Goal: Task Accomplishment & Management: Contribute content

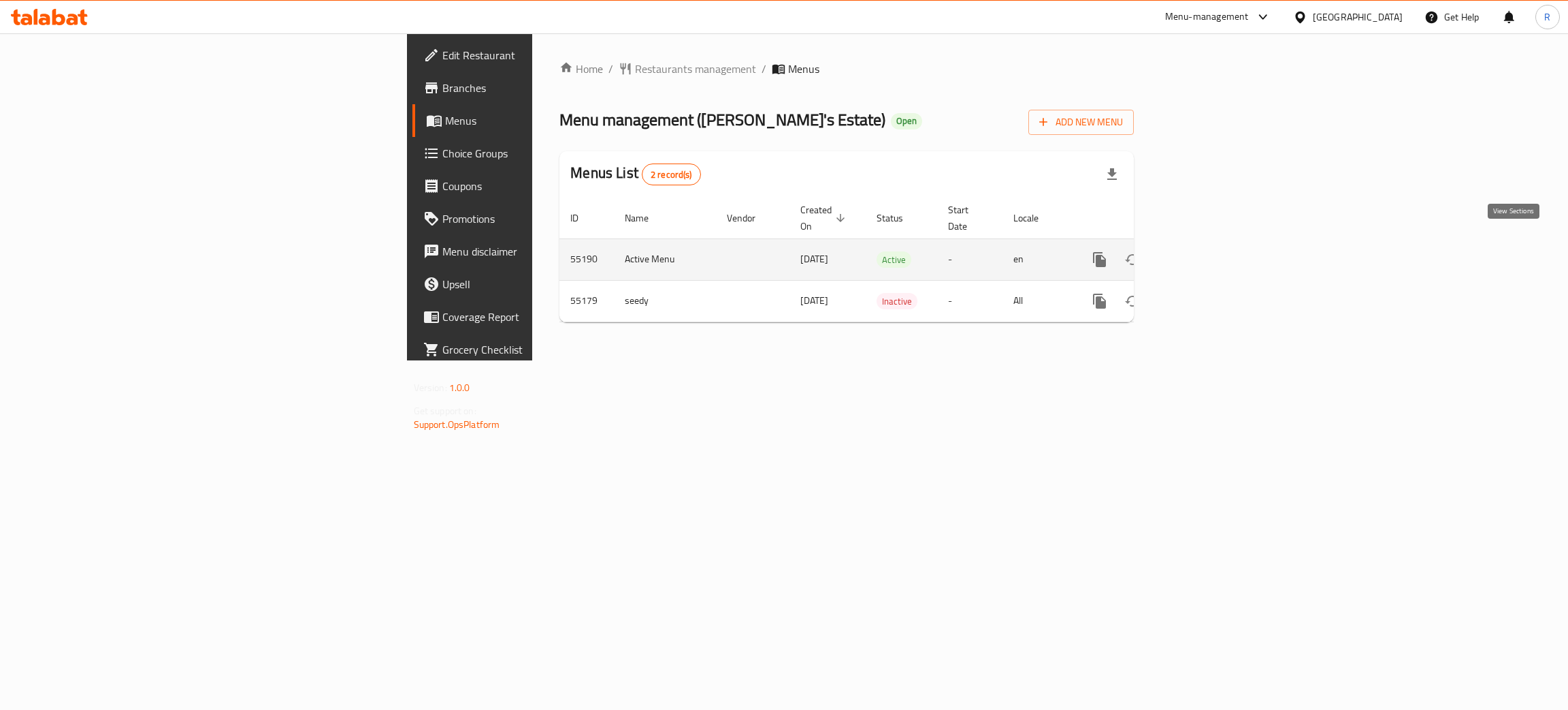
click at [1204, 253] on icon "enhanced table" at bounding box center [1198, 260] width 12 height 12
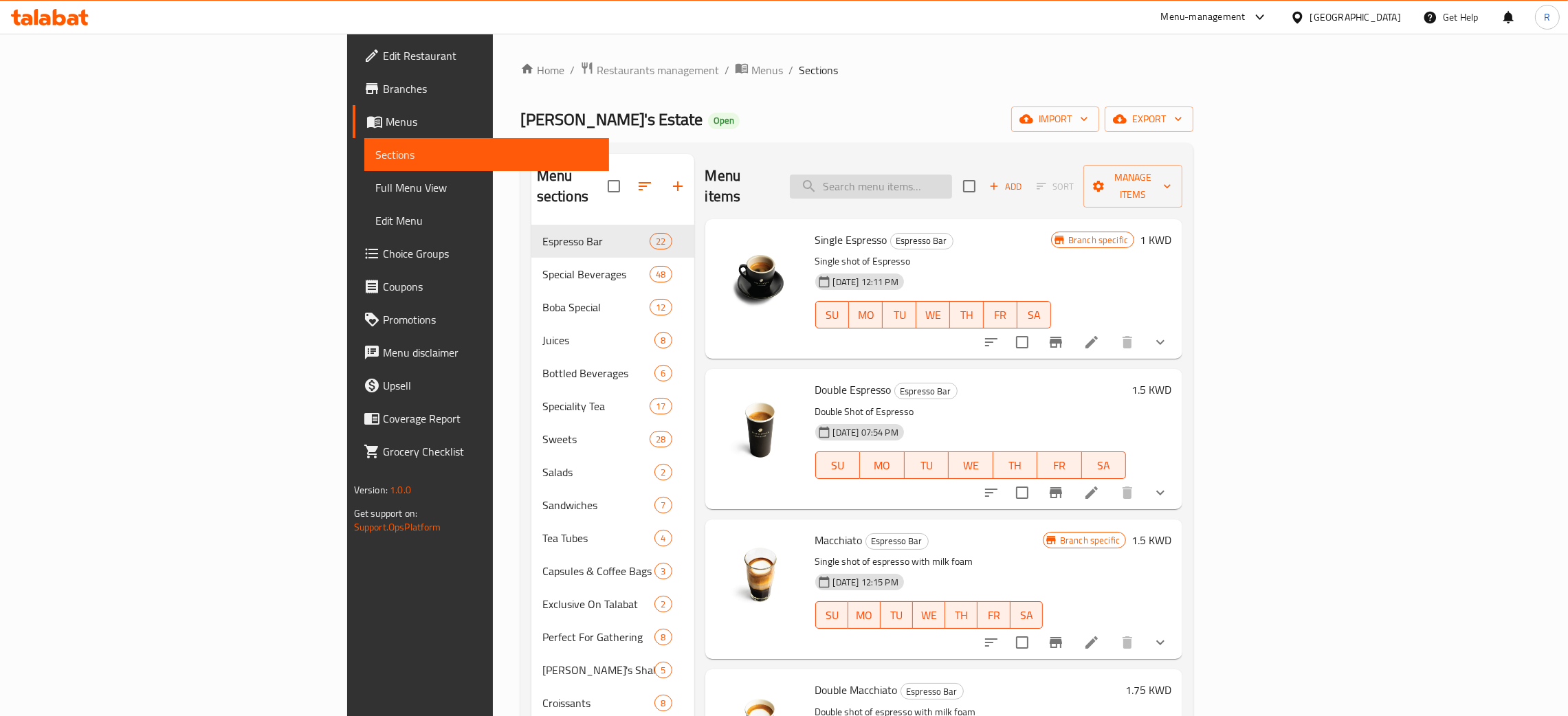
click at [951, 175] on input "search" at bounding box center [870, 186] width 162 height 24
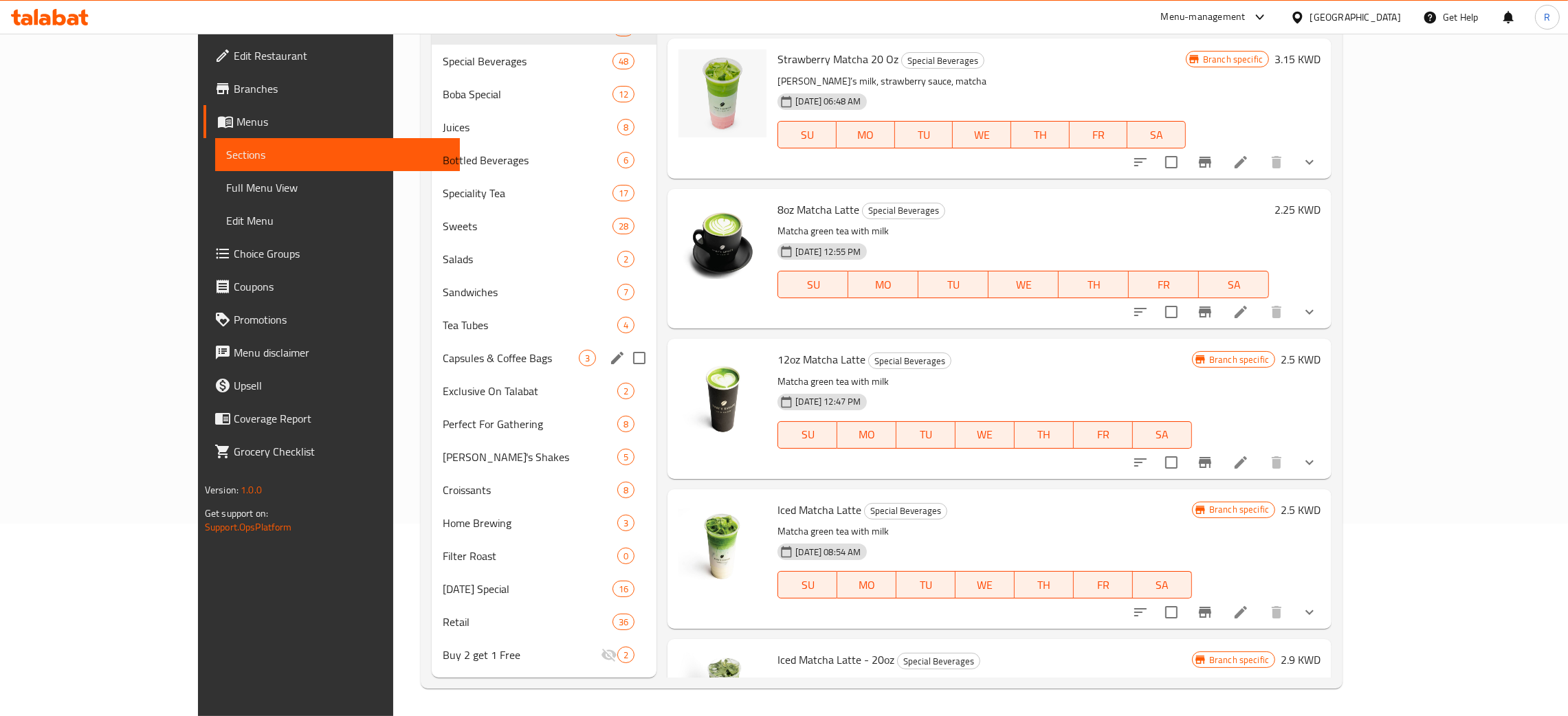
scroll to position [96, 0]
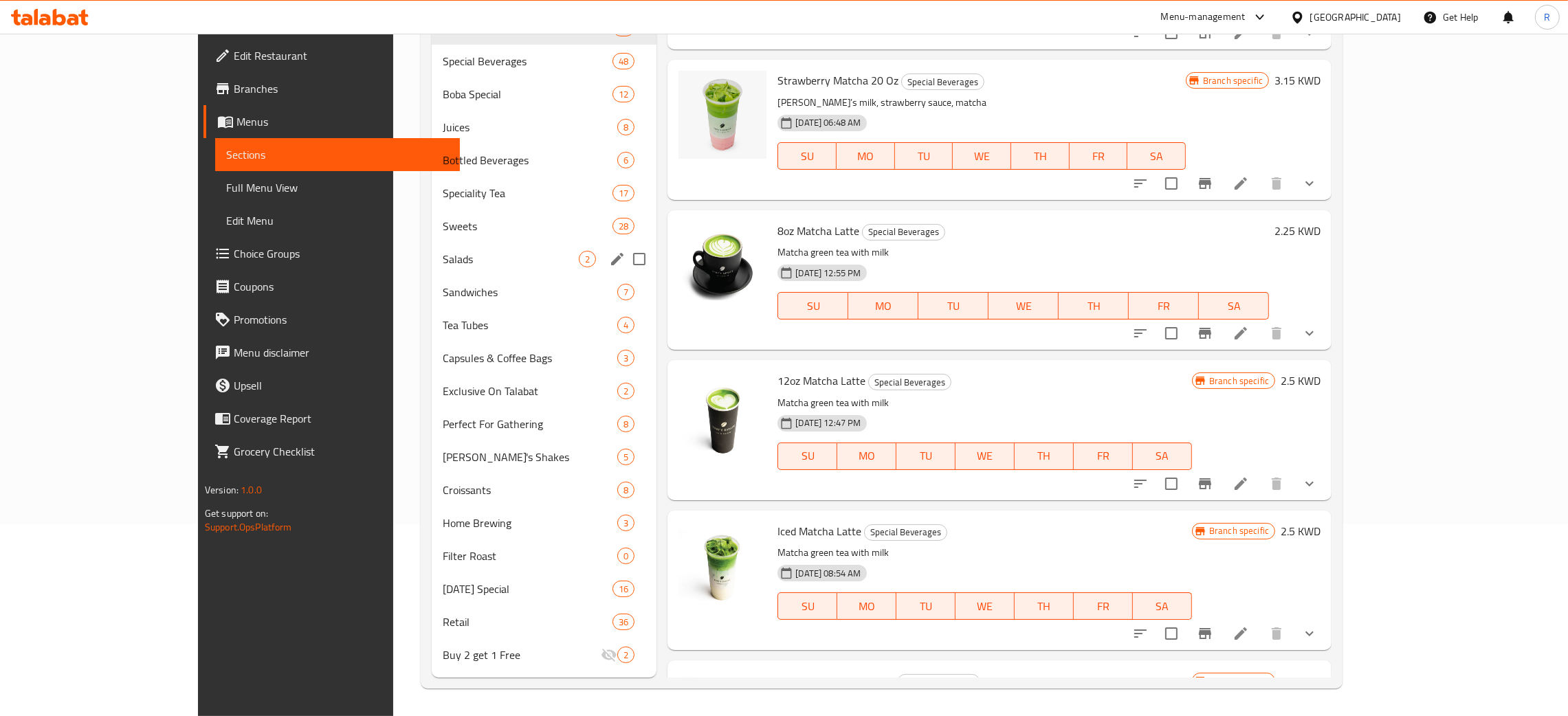
type input "matcha"
click at [443, 229] on span "Sweets" at bounding box center [527, 226] width 170 height 16
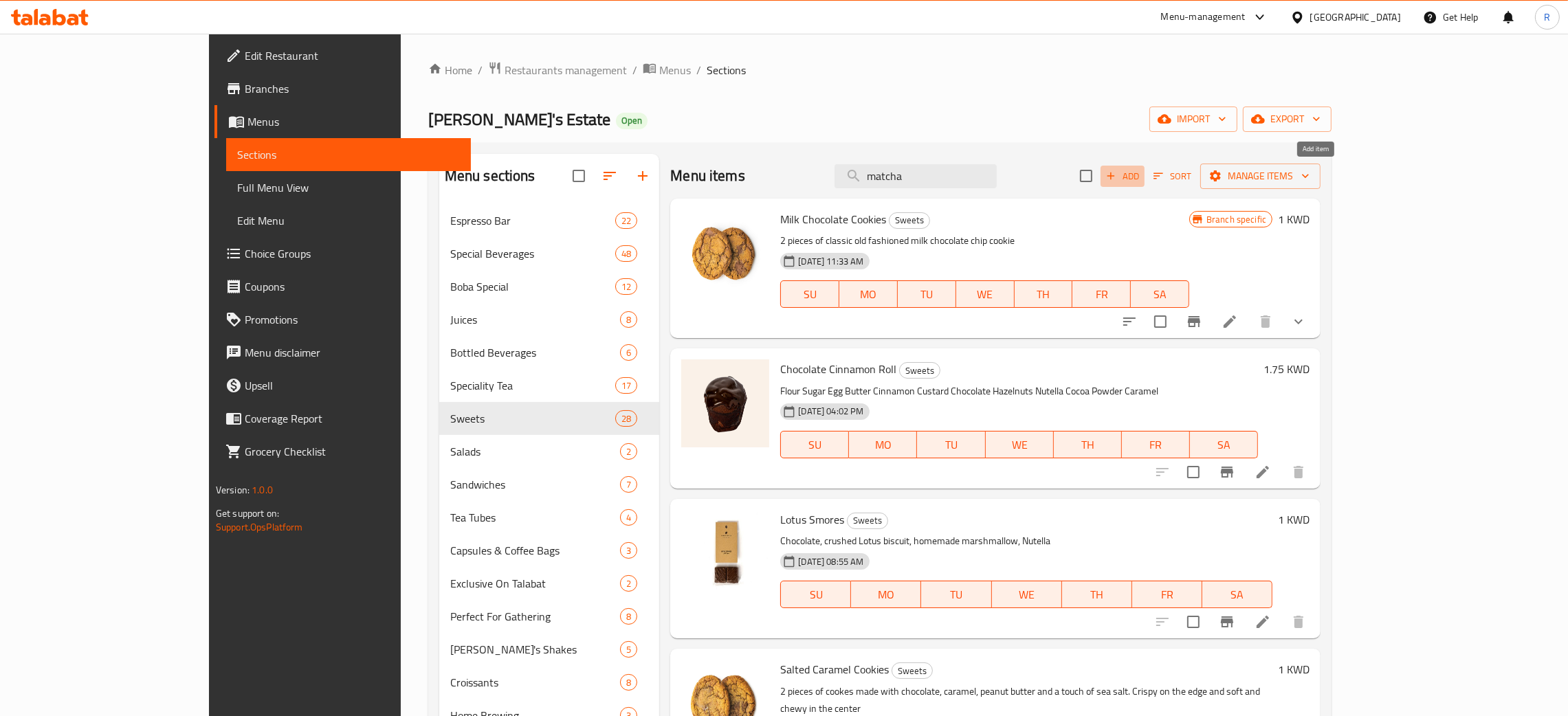
click at [1140, 173] on span "Add" at bounding box center [1122, 176] width 37 height 16
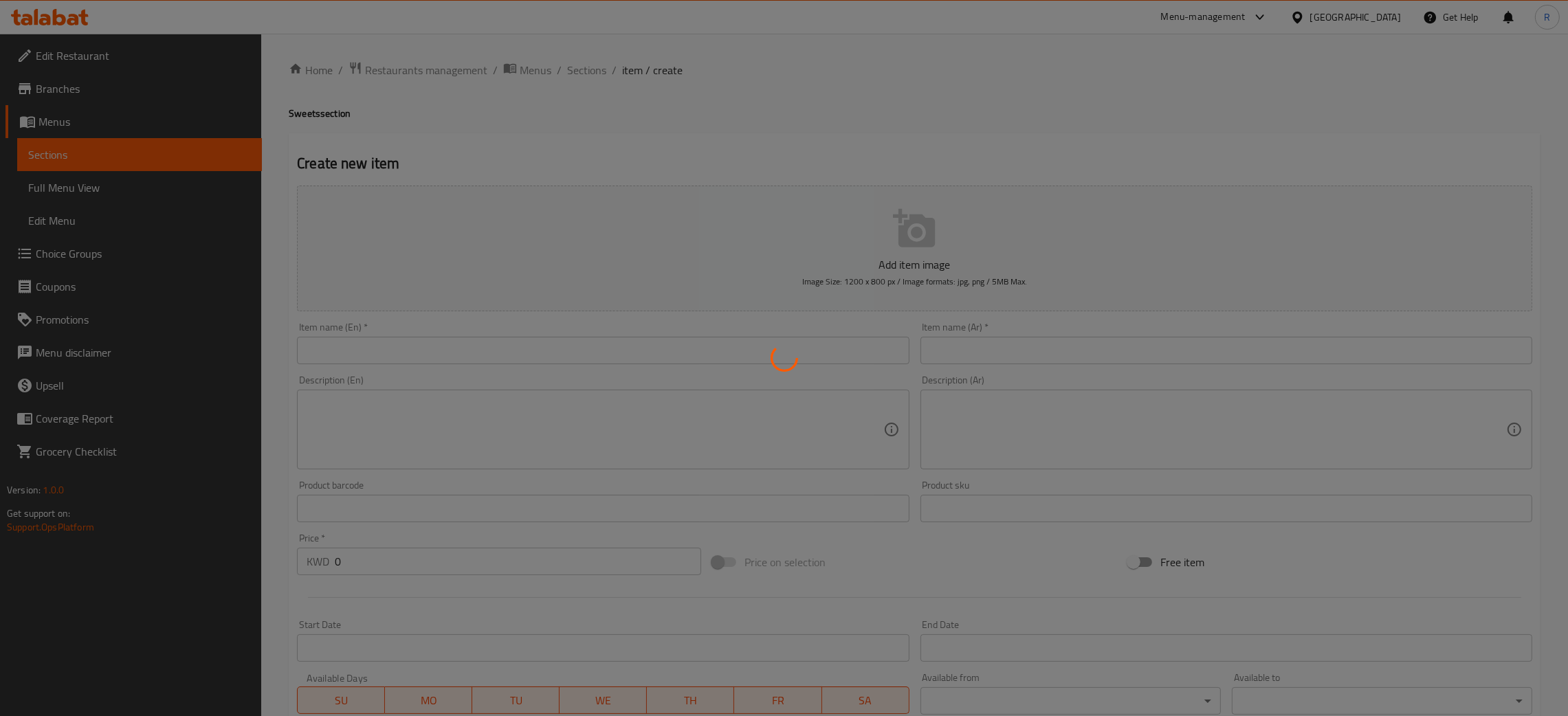
click at [666, 325] on div at bounding box center [784, 358] width 1568 height 716
click at [670, 344] on div at bounding box center [784, 358] width 1568 height 716
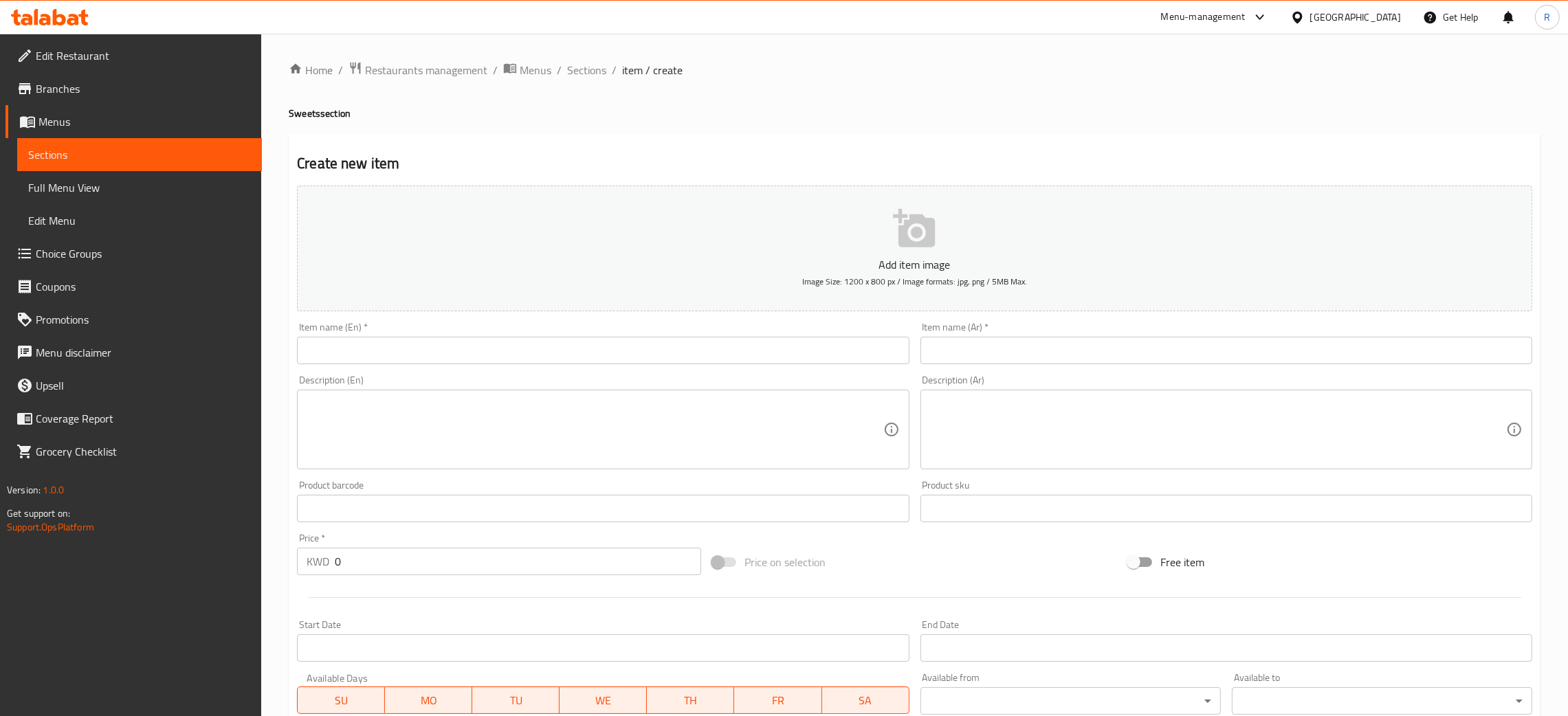
click at [419, 344] on input "text" at bounding box center [603, 350] width 612 height 28
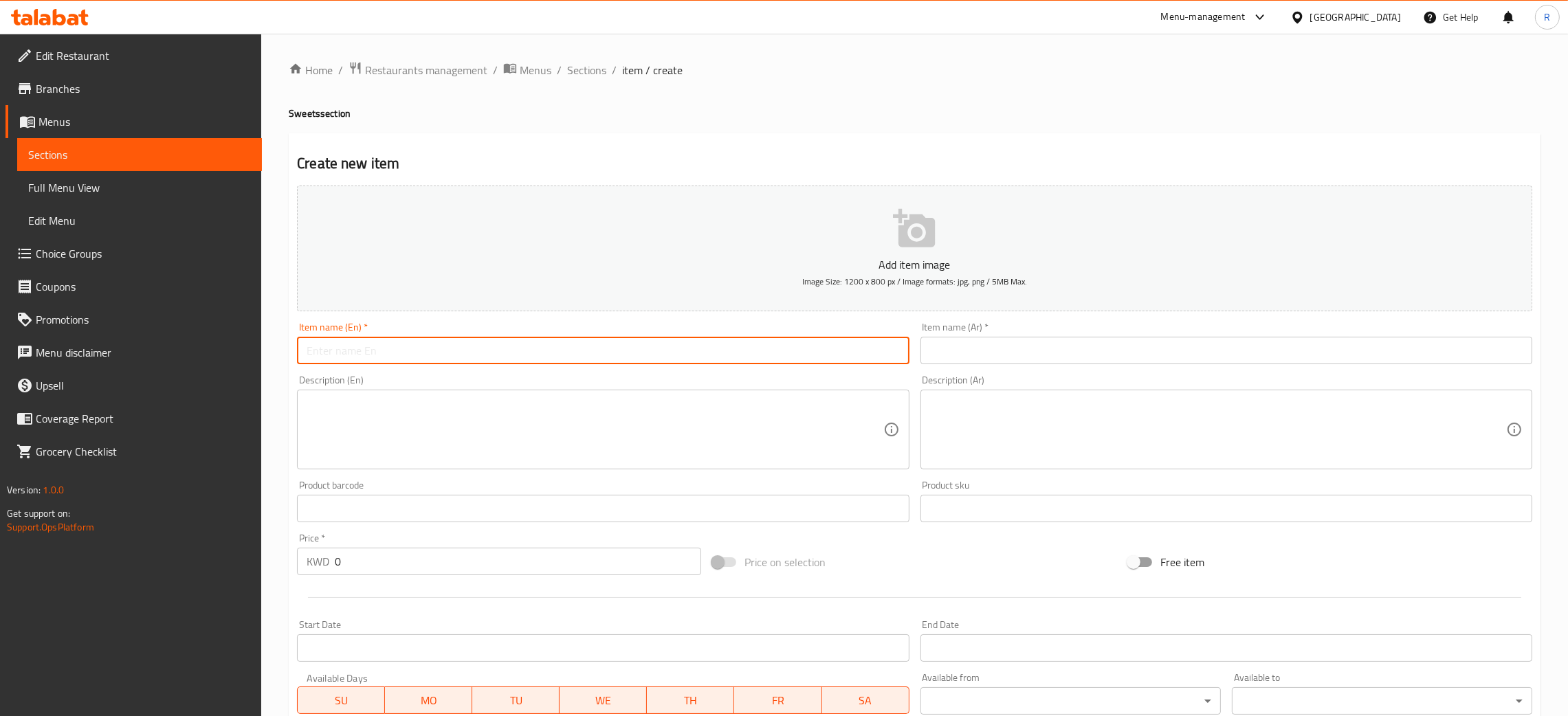
paste input "Matcha Cookies"
type input "Matcha Cookies"
click at [961, 341] on input "text" at bounding box center [1226, 350] width 612 height 28
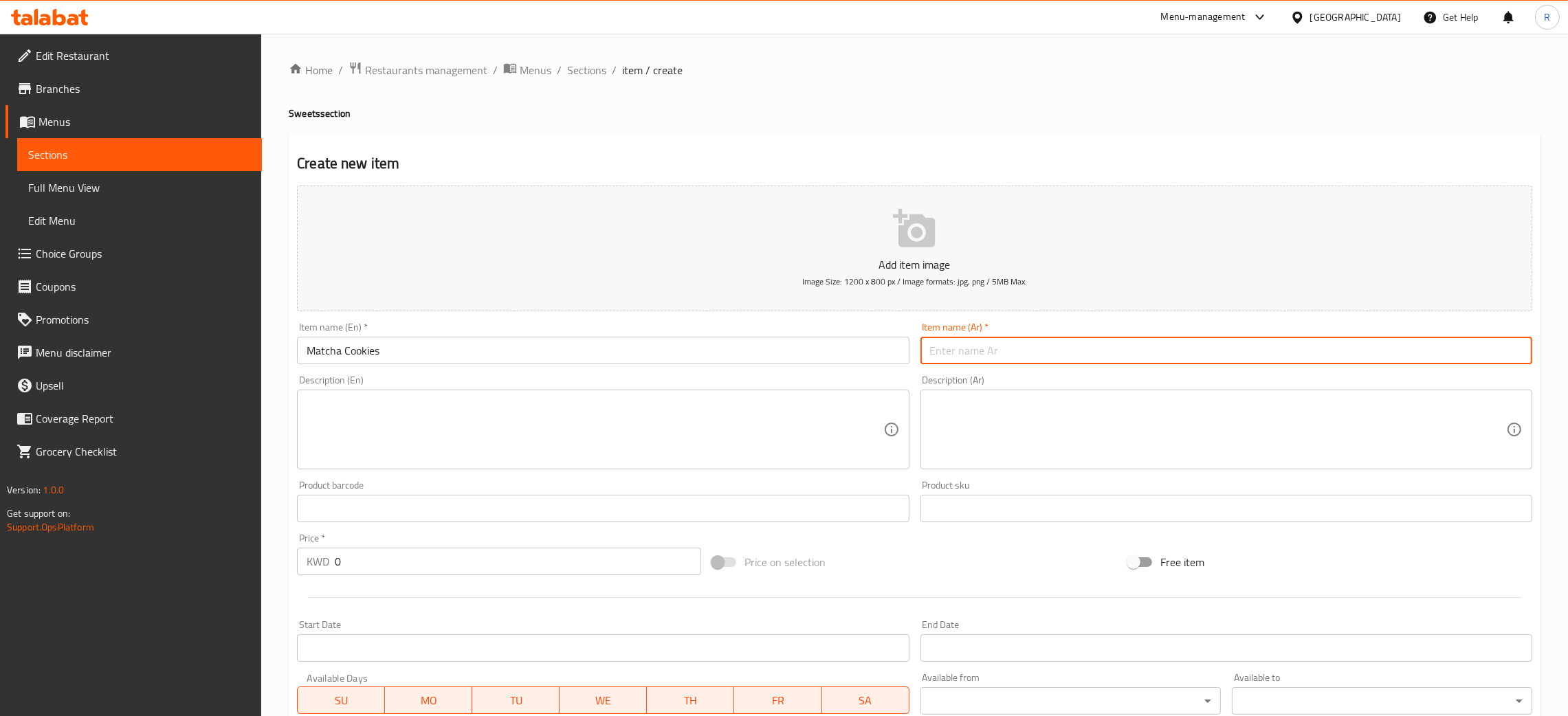
paste input "[PERSON_NAME]"
type input "[PERSON_NAME]"
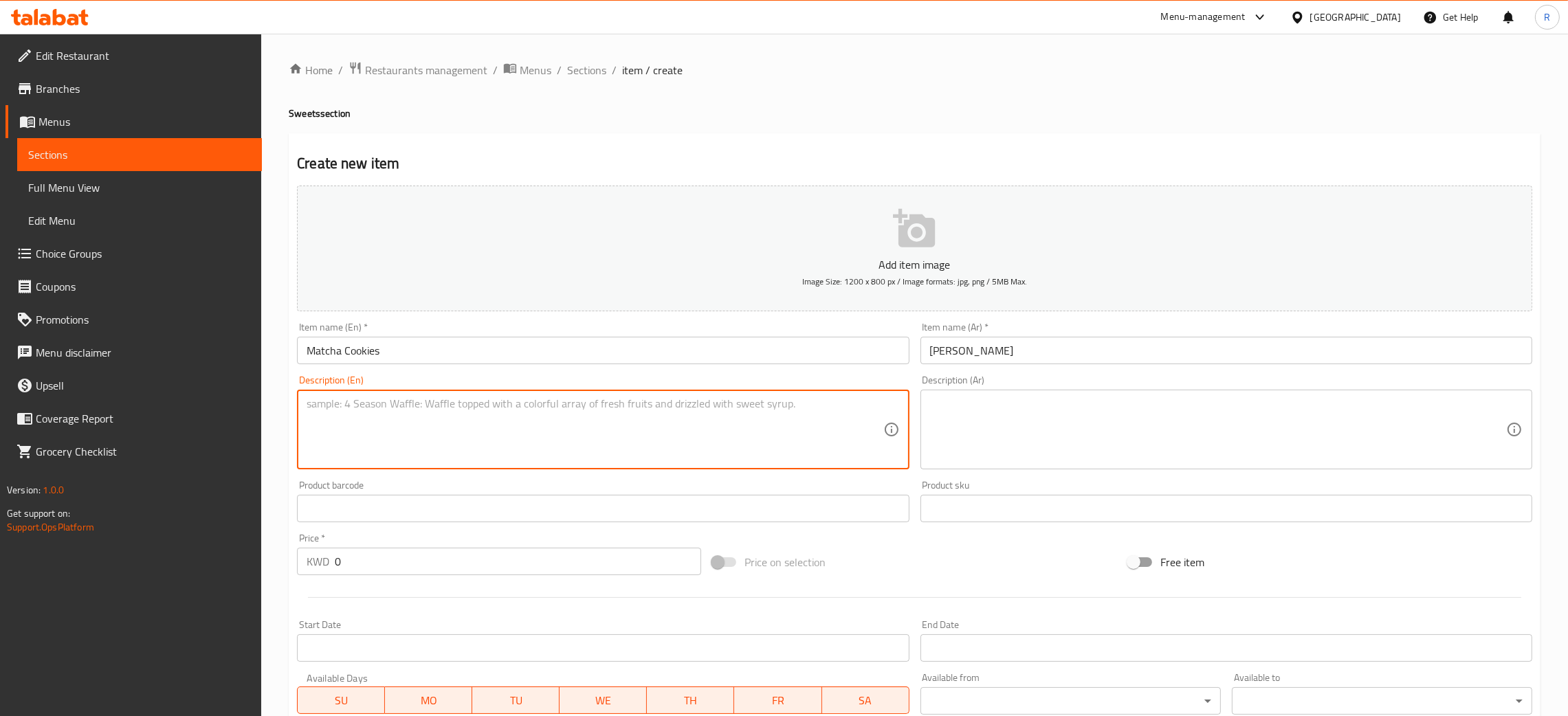
click at [714, 409] on textarea at bounding box center [595, 429] width 576 height 66
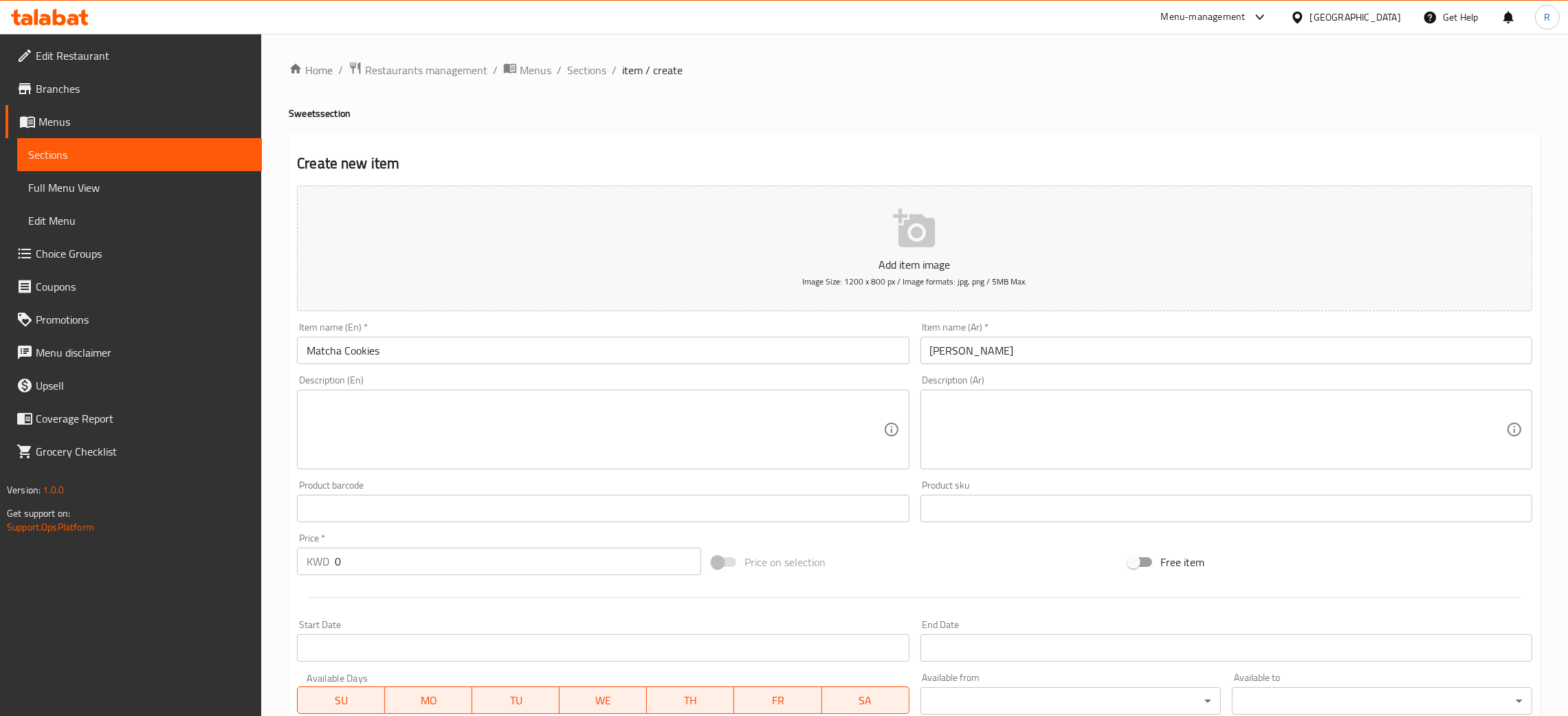
click at [405, 461] on div "Description (En)" at bounding box center [603, 429] width 612 height 80
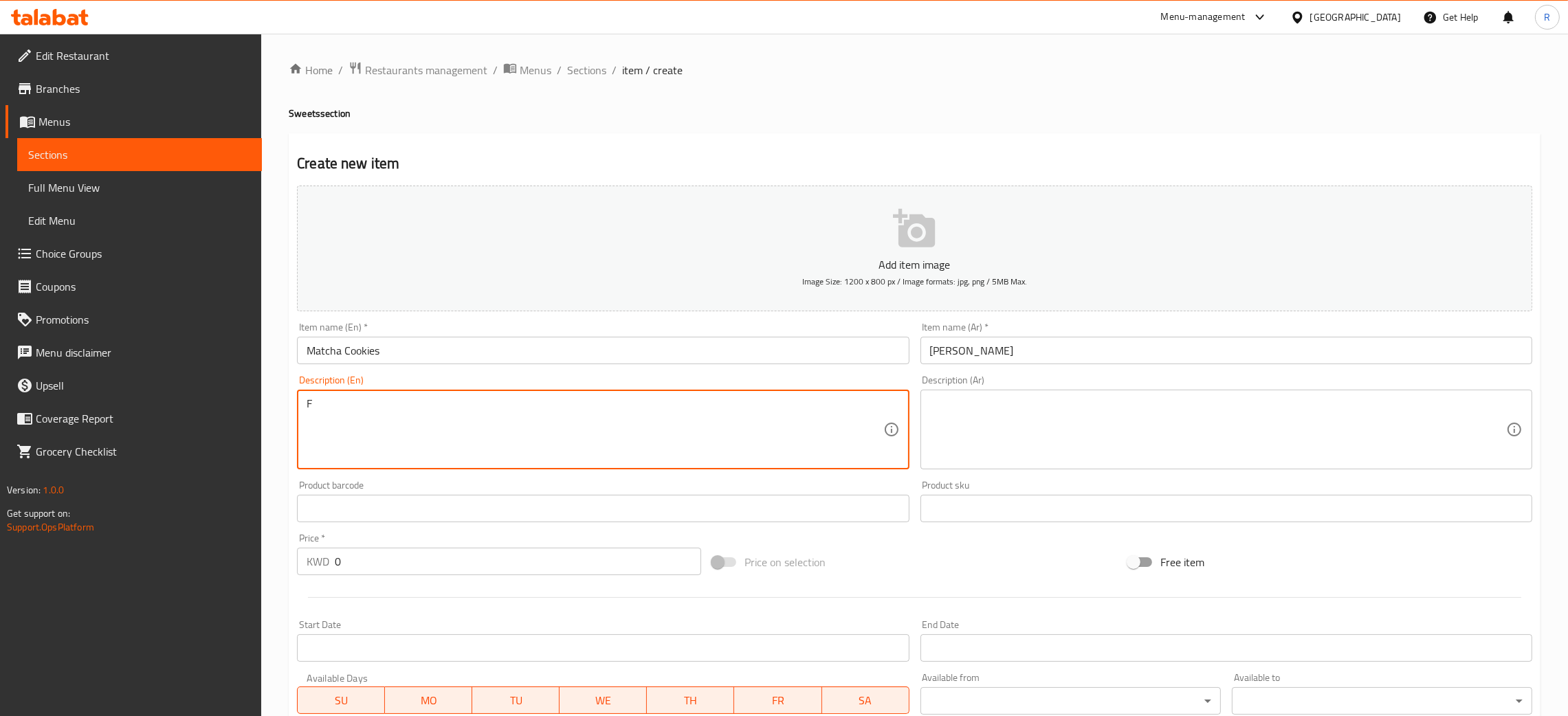
paste textarea "lour, Sugar, Egg, Butter, White Chocolate, Matcha, [PERSON_NAME]"
type textarea "Flour, Sugar, Egg, Butter, White Chocolate, Matcha, Salt"
click at [1149, 459] on textarea at bounding box center [1218, 429] width 576 height 66
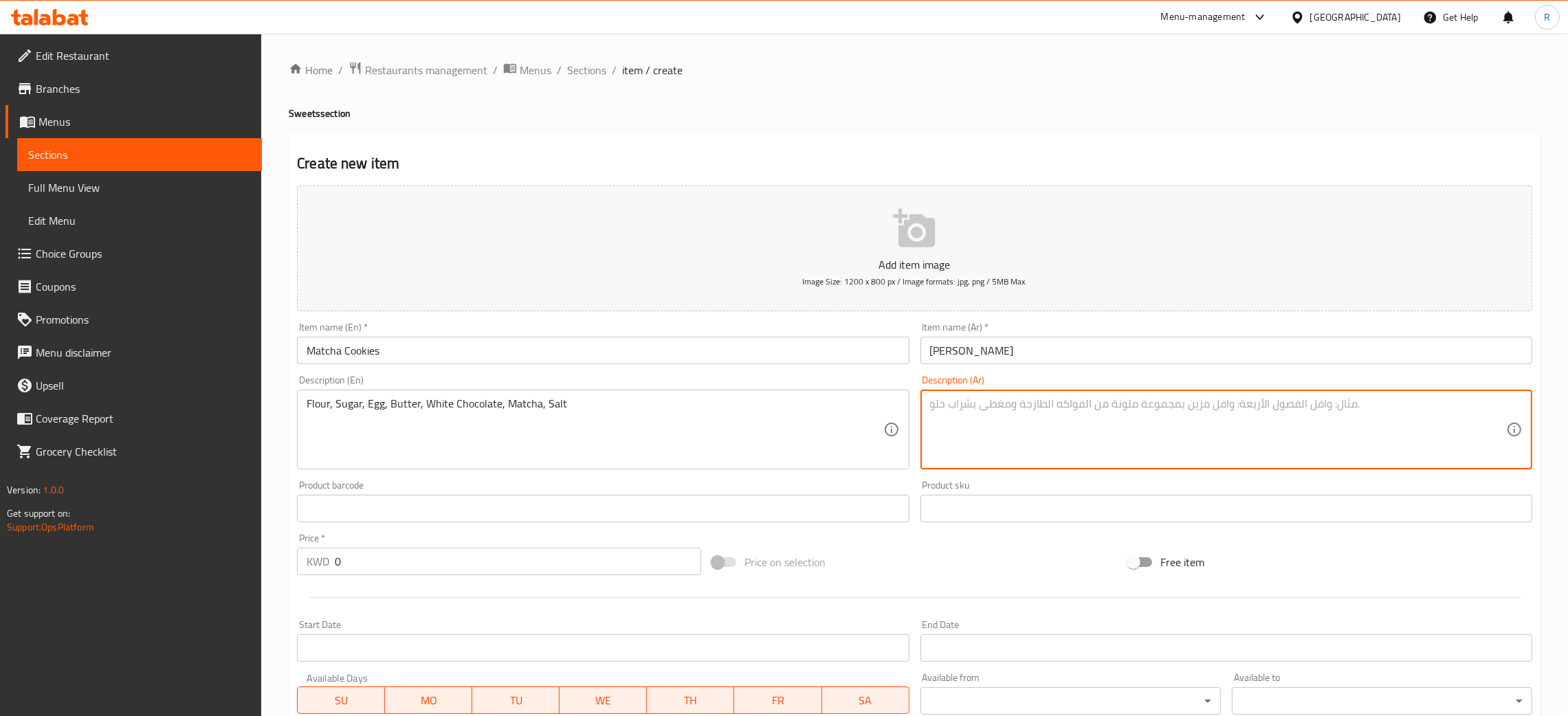
click at [995, 432] on textarea at bounding box center [1218, 429] width 576 height 66
paste textarea "دقيق، سكر، [PERSON_NAME]، زبدة، شوكولاتة بيضاء، ماتشا، ملح"
type textarea "دقيق، سكر، [PERSON_NAME]، زبدة، شوكولاتة بيضاء، ماتشا، ملح"
click at [473, 560] on input "0" at bounding box center [518, 561] width 366 height 28
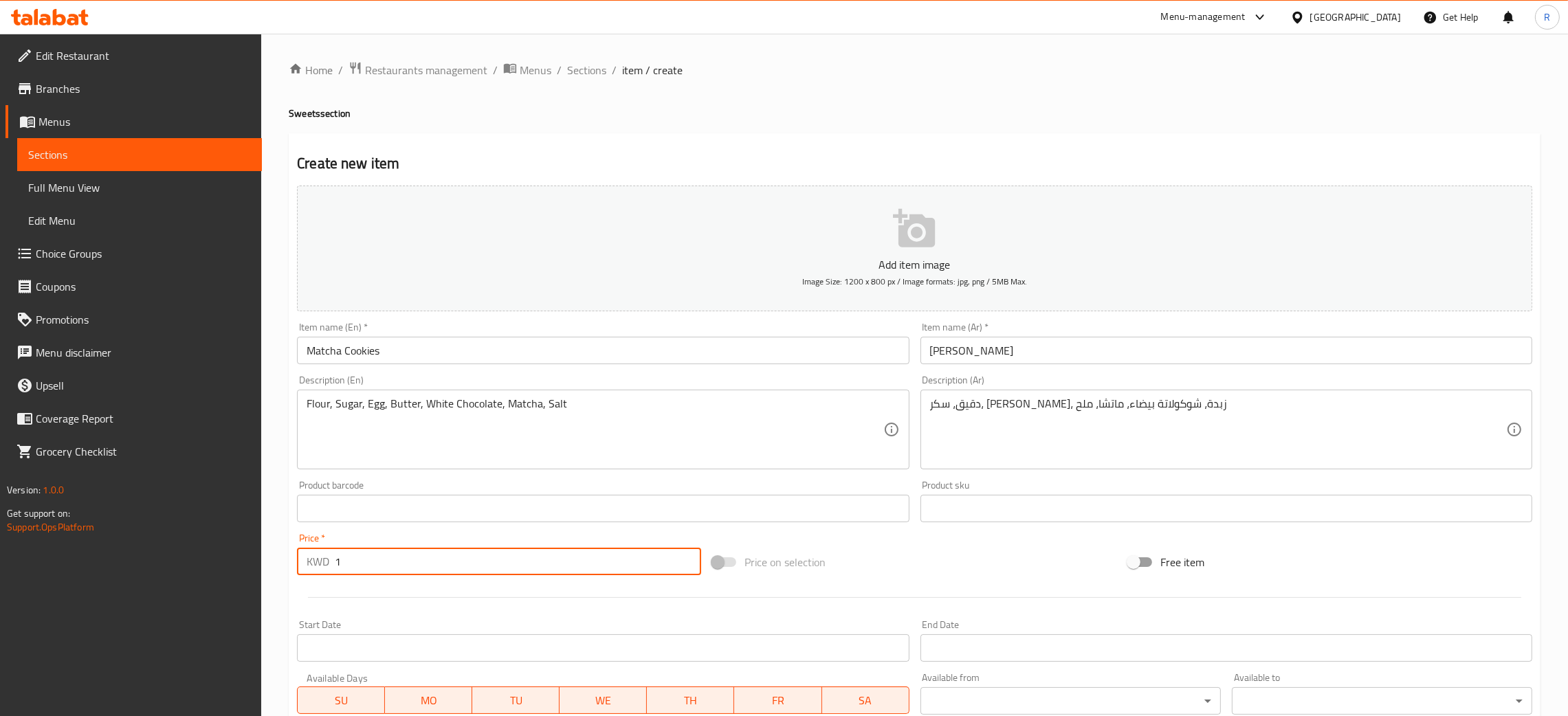
type input "1"
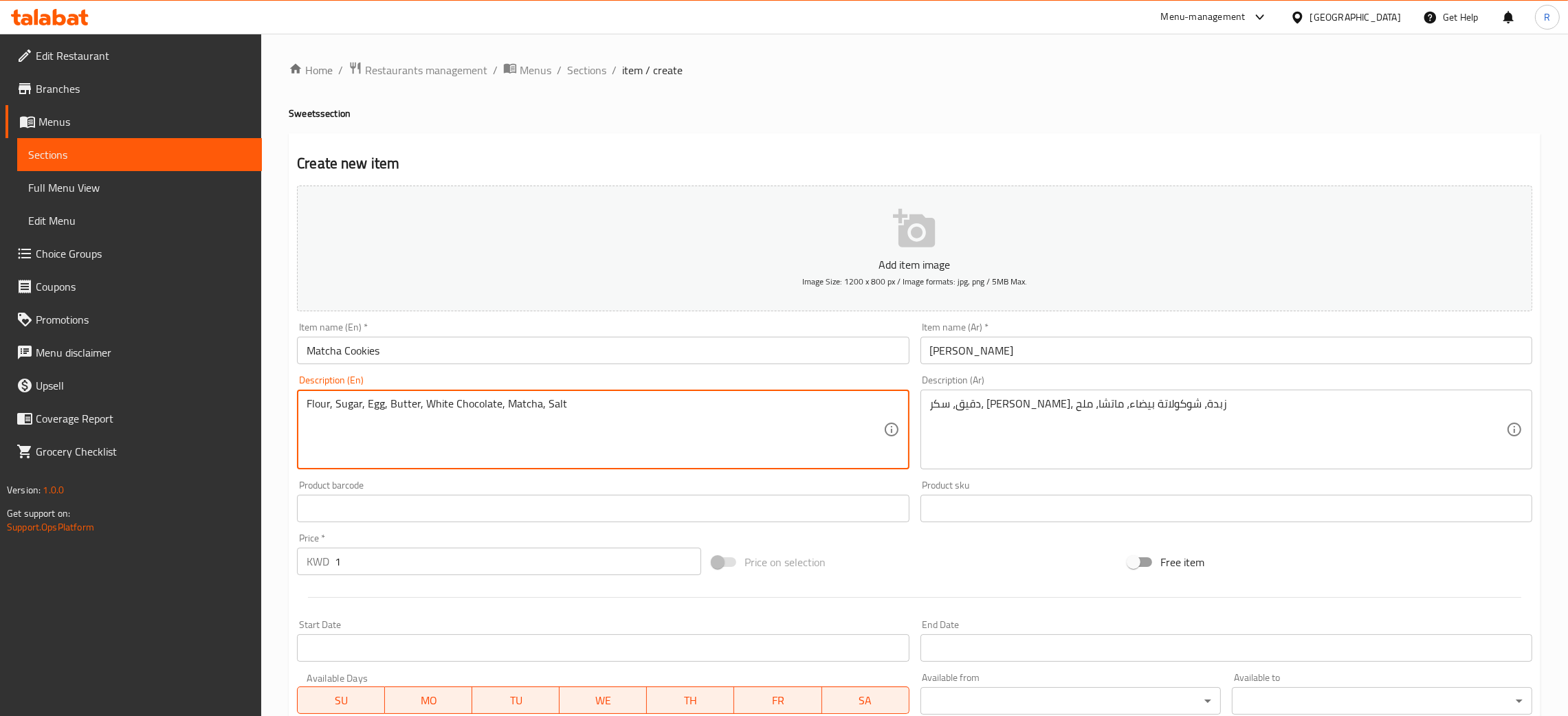
click at [933, 250] on icon "button" at bounding box center [915, 228] width 44 height 44
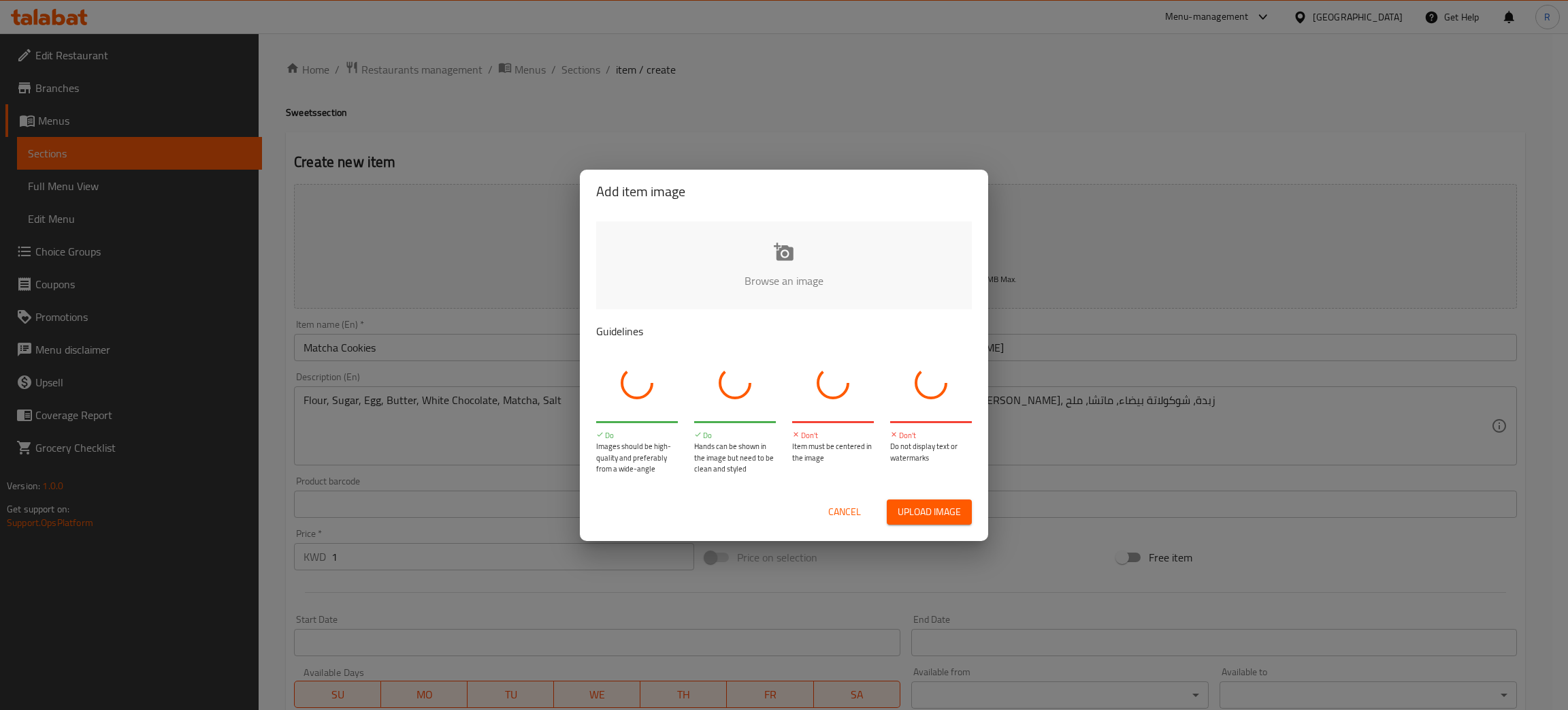
click at [816, 268] on input "file" at bounding box center [1244, 285] width 1296 height 128
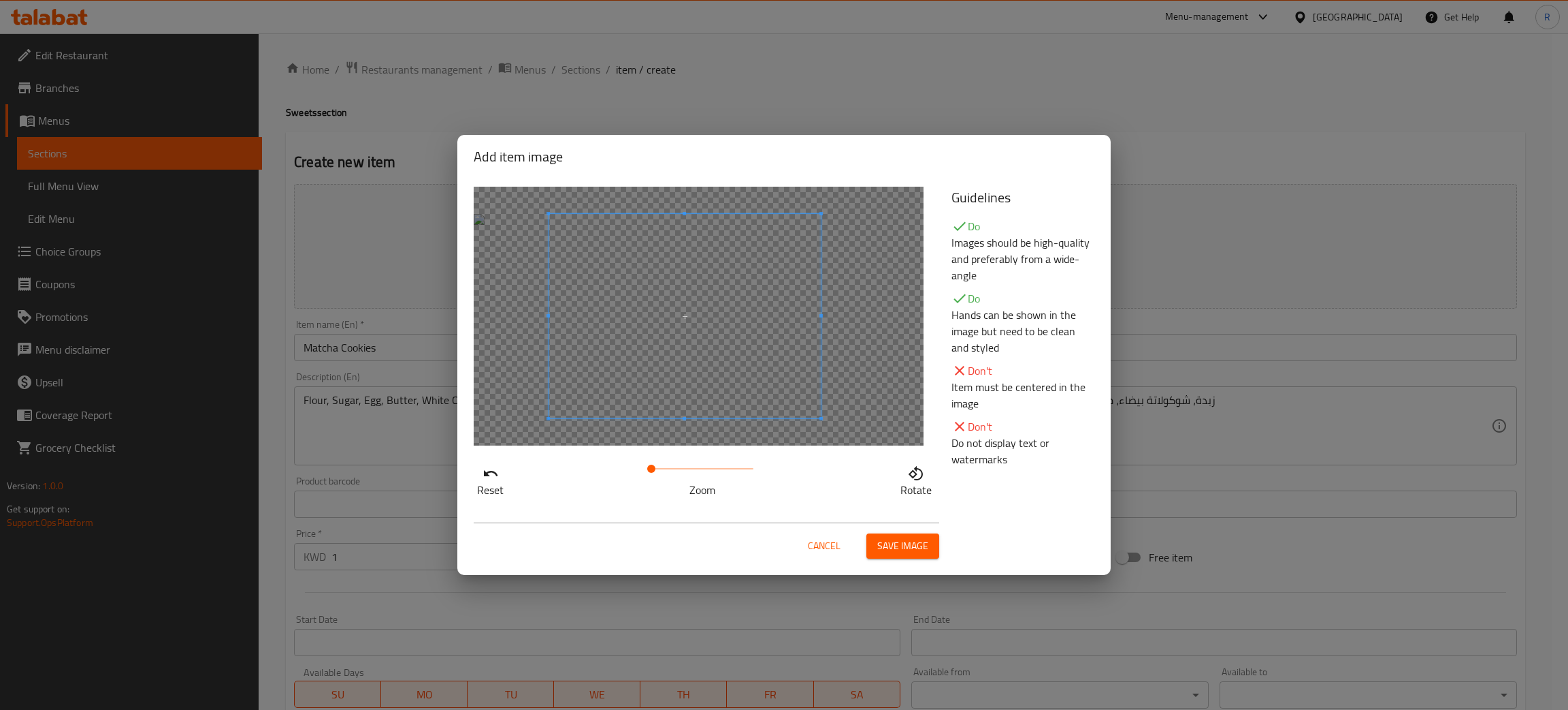
click at [762, 393] on span at bounding box center [684, 316] width 272 height 204
click at [918, 563] on div "Cancel Save image" at bounding box center [784, 540] width 643 height 58
click at [914, 553] on span "Save image" at bounding box center [902, 545] width 51 height 17
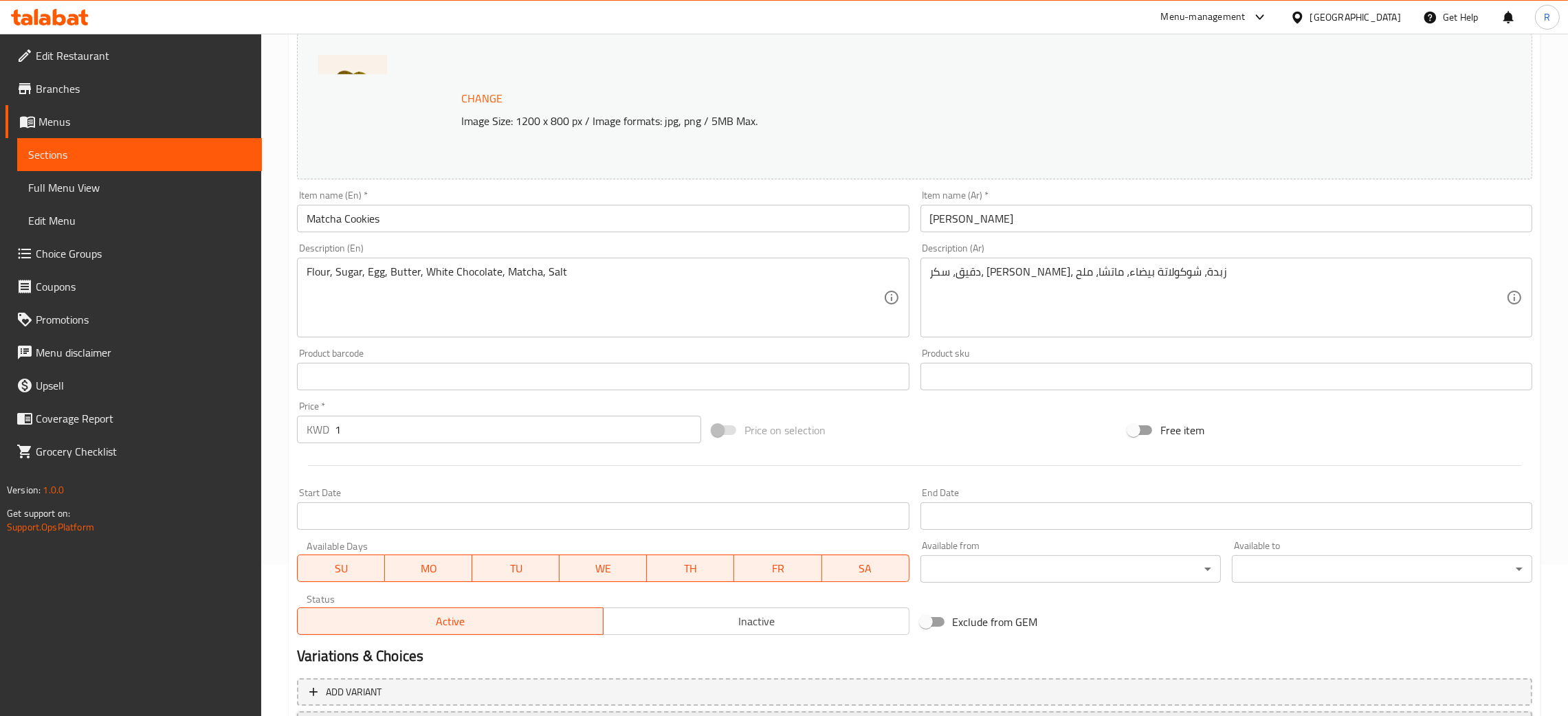
scroll to position [273, 0]
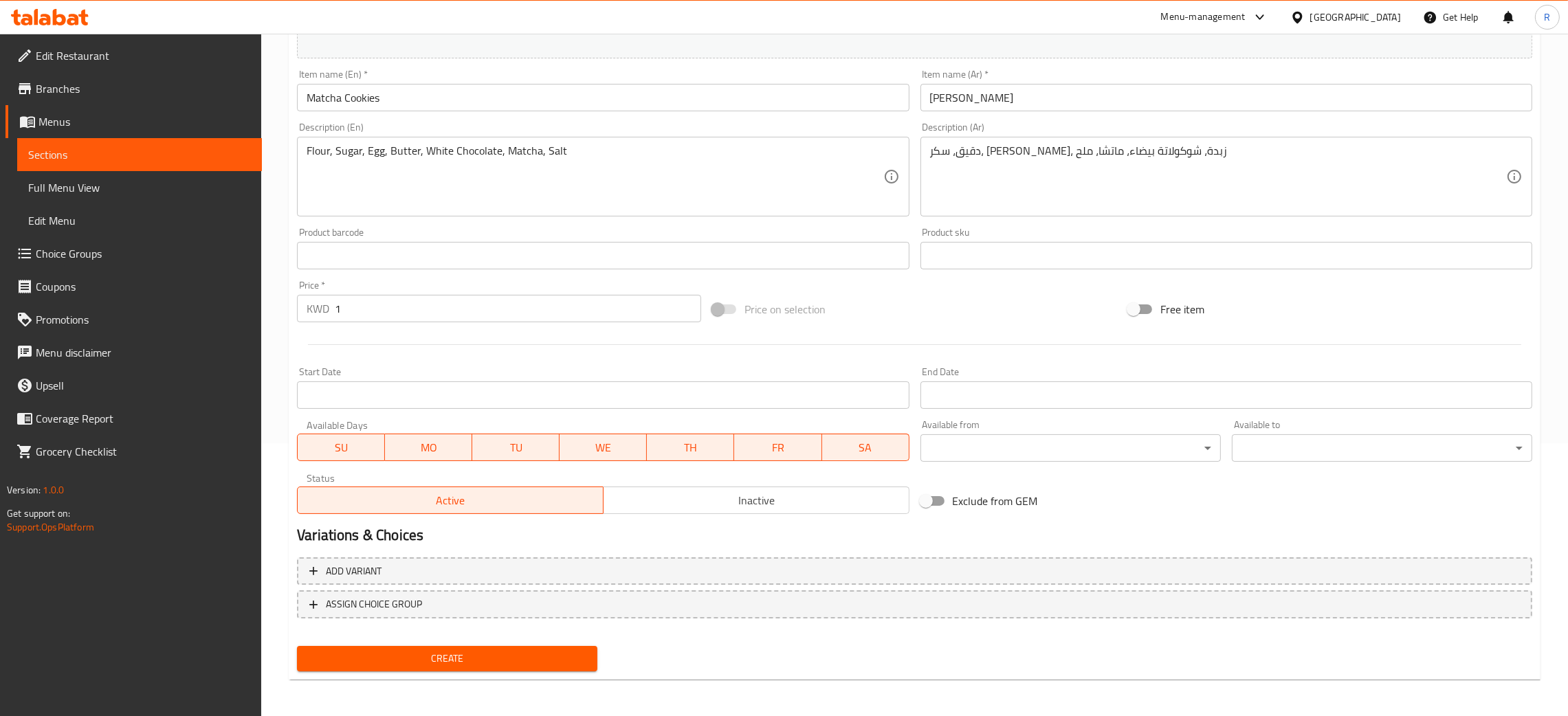
click at [481, 647] on button "Create" at bounding box center [447, 658] width 301 height 25
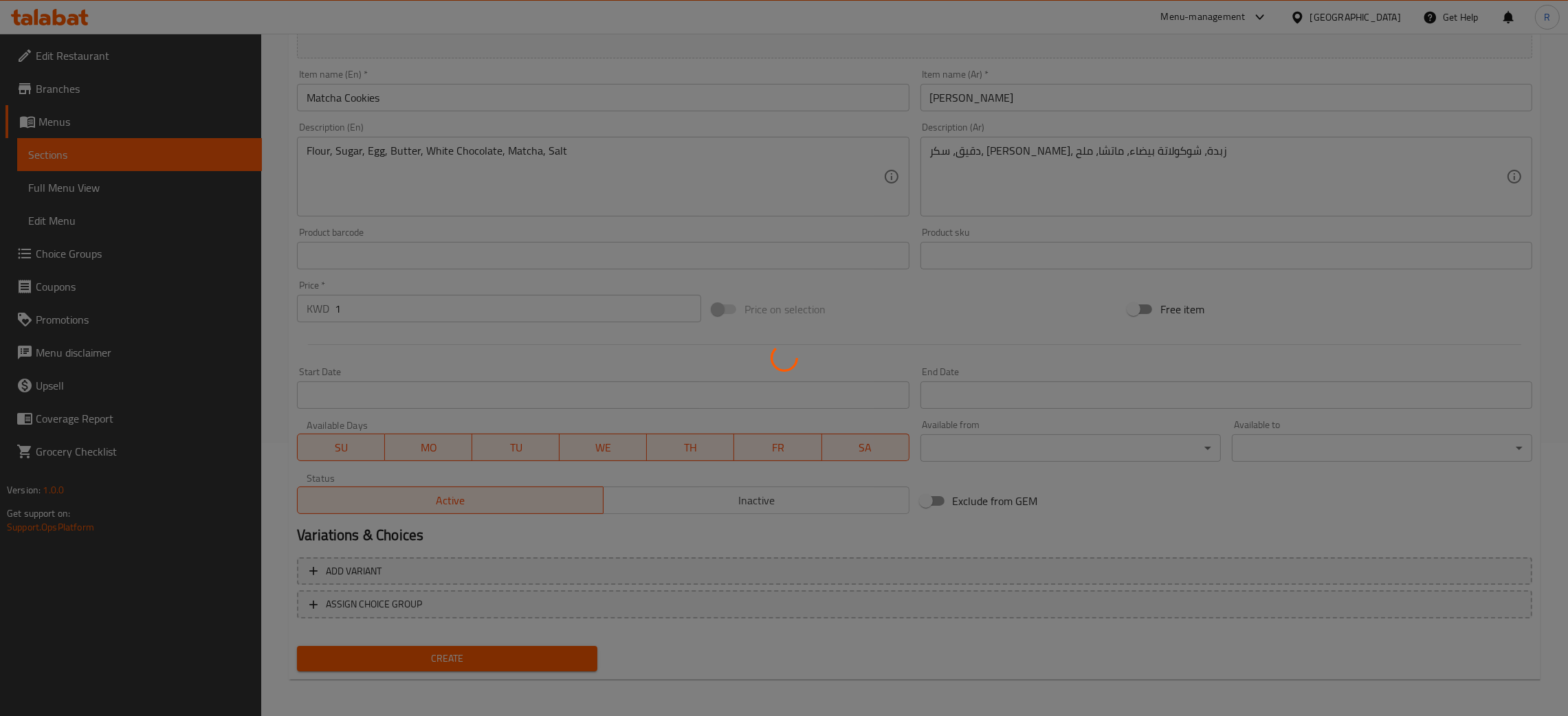
type input "0"
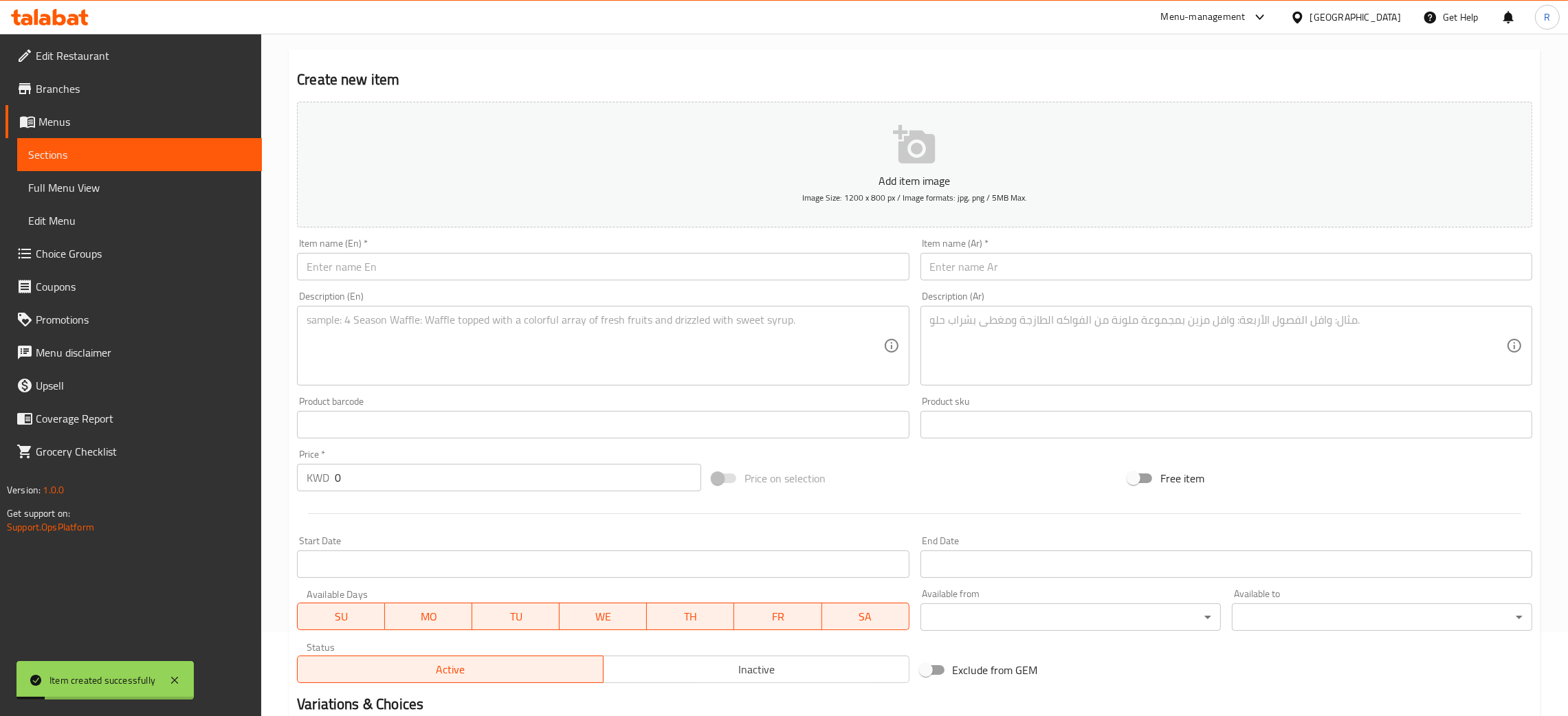
scroll to position [0, 0]
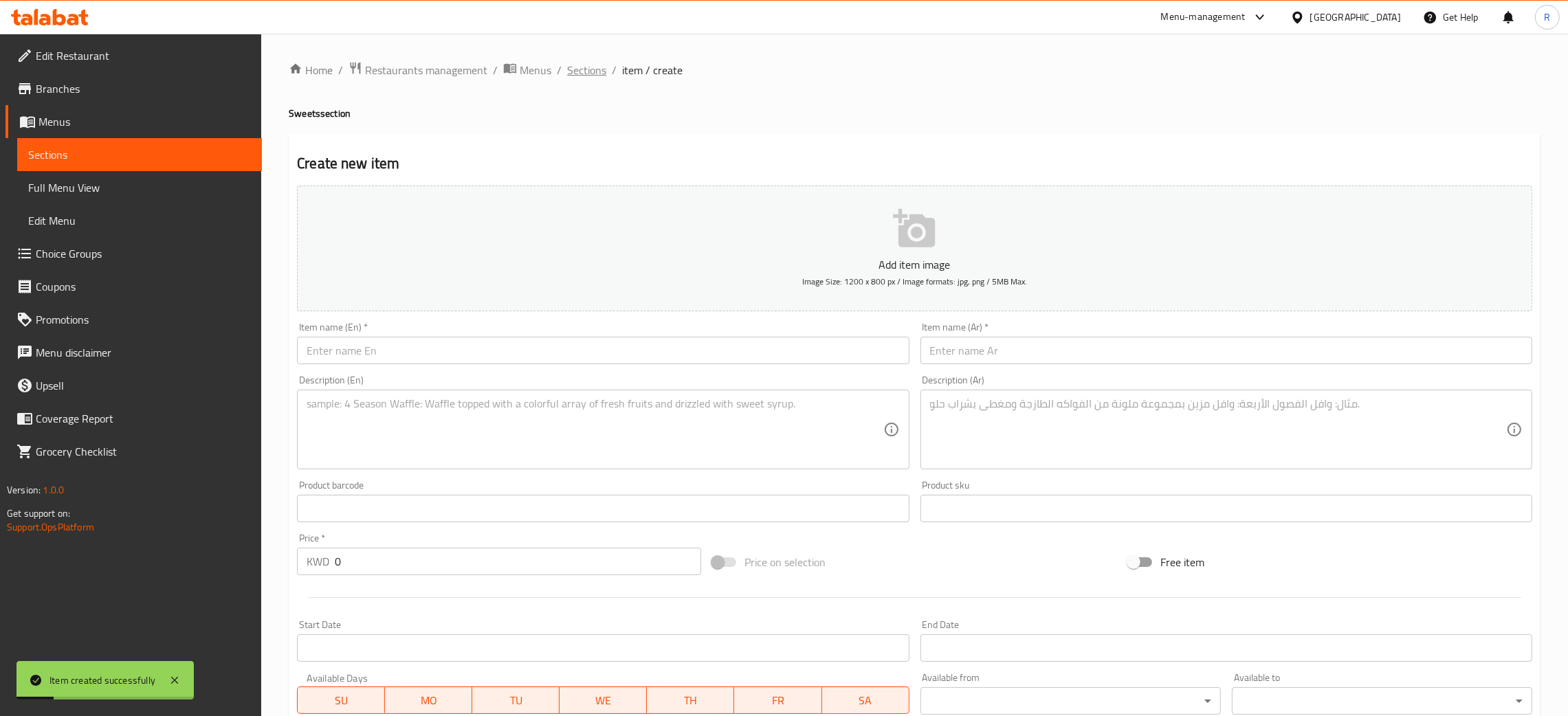
click at [589, 62] on span "Sections" at bounding box center [587, 70] width 40 height 16
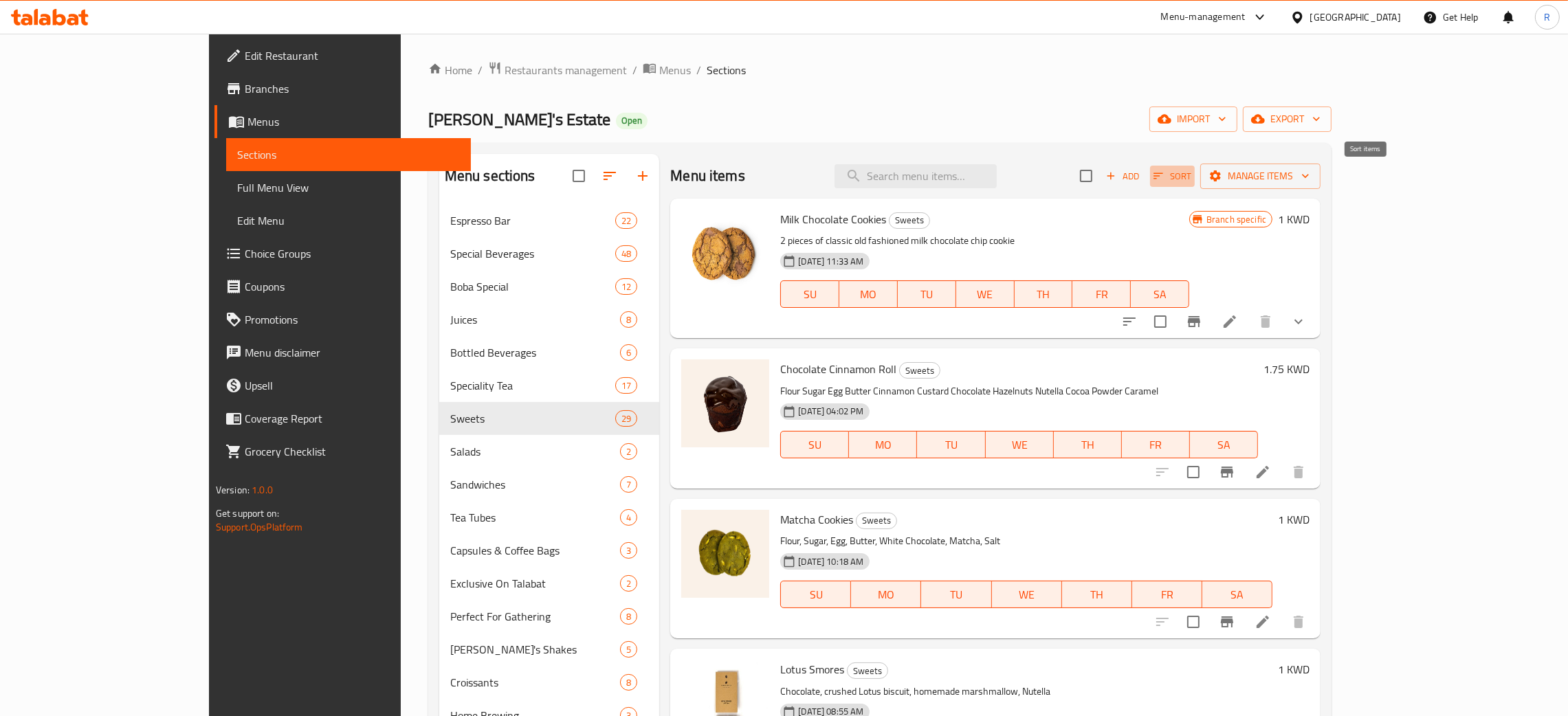
click at [1191, 181] on span "Sort" at bounding box center [1172, 176] width 38 height 16
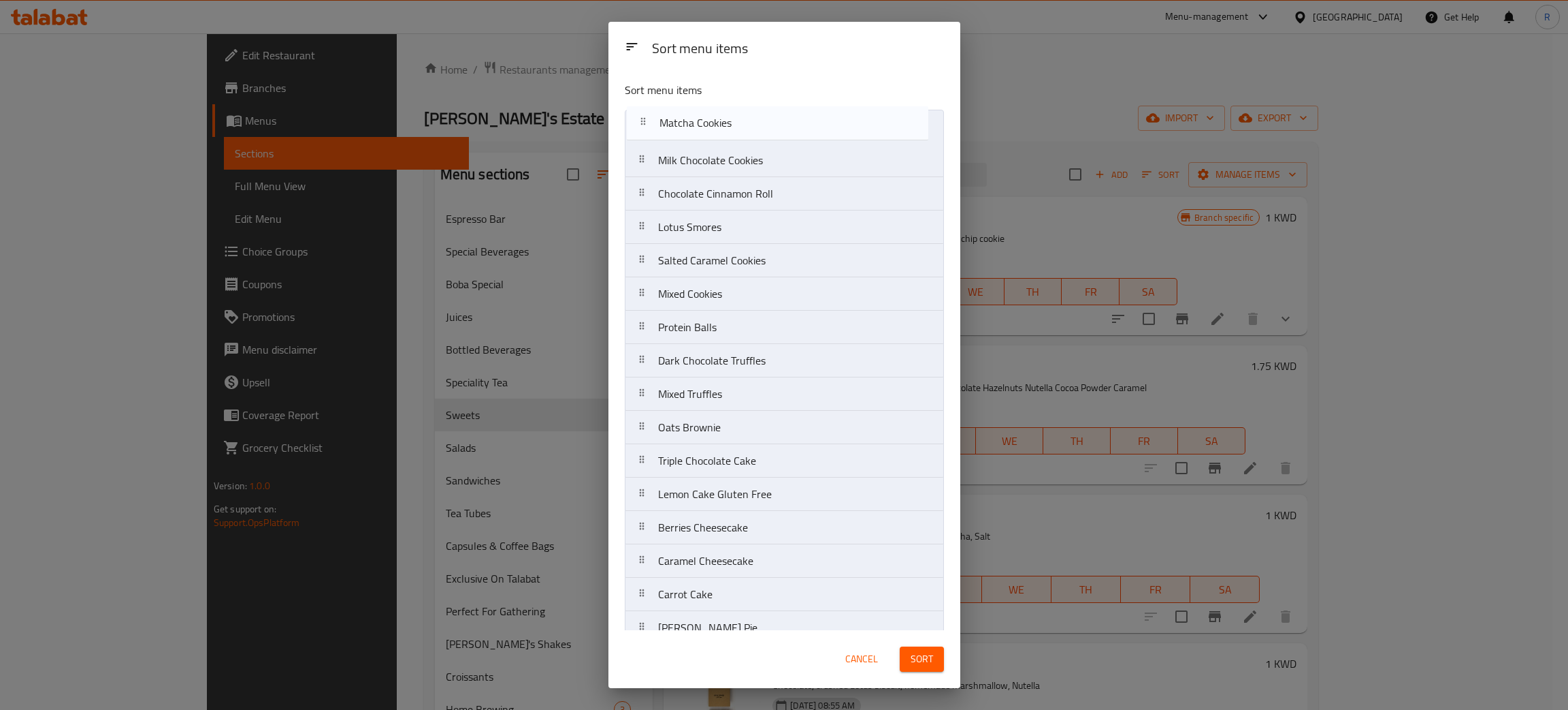
drag, startPoint x: 635, startPoint y: 200, endPoint x: 636, endPoint y: 120, distance: 80.0
click at [636, 120] on nav "Milk Chocolate Cookies Chocolate Cinnamon Roll Matcha Cookies Lotus Smores Salt…" at bounding box center [784, 594] width 319 height 970
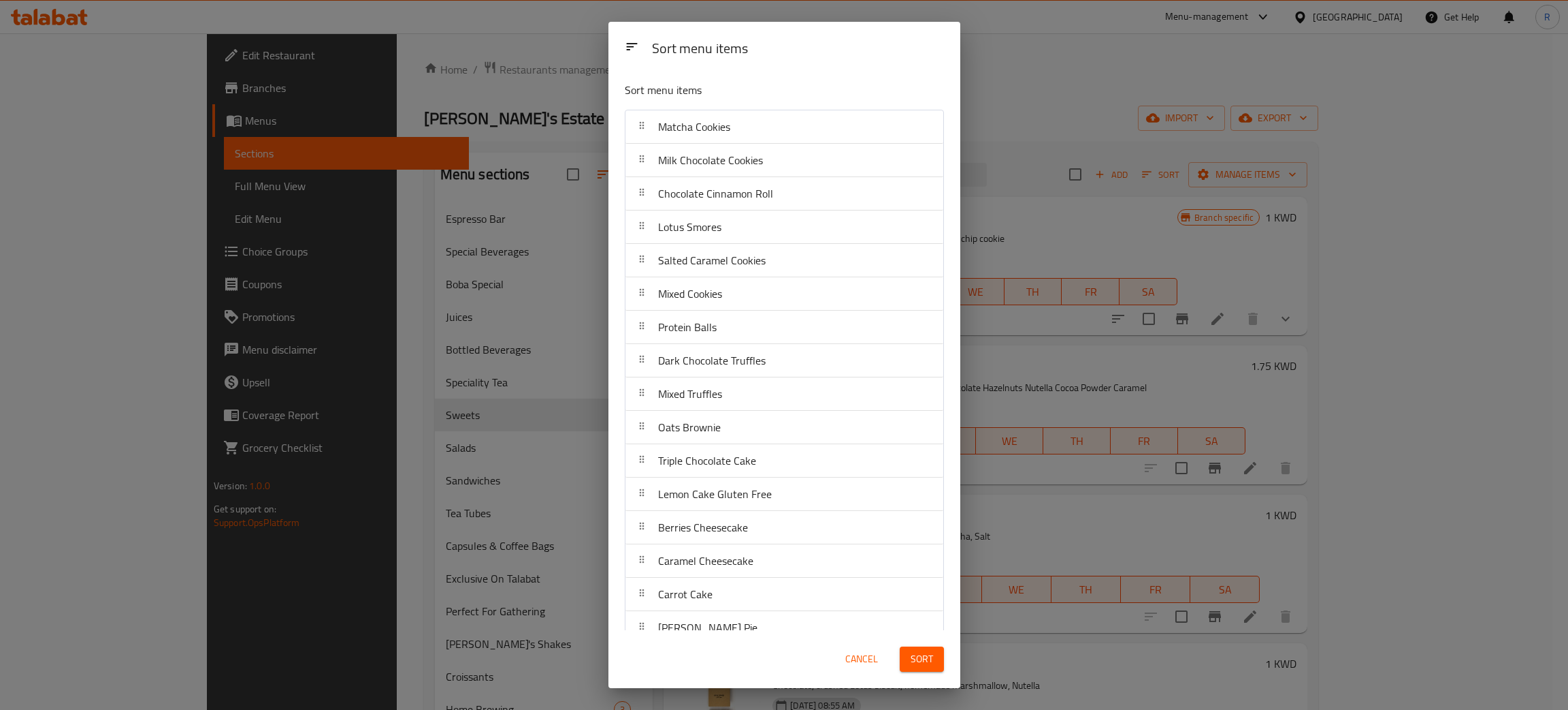
click at [937, 664] on button "Sort" at bounding box center [922, 659] width 45 height 25
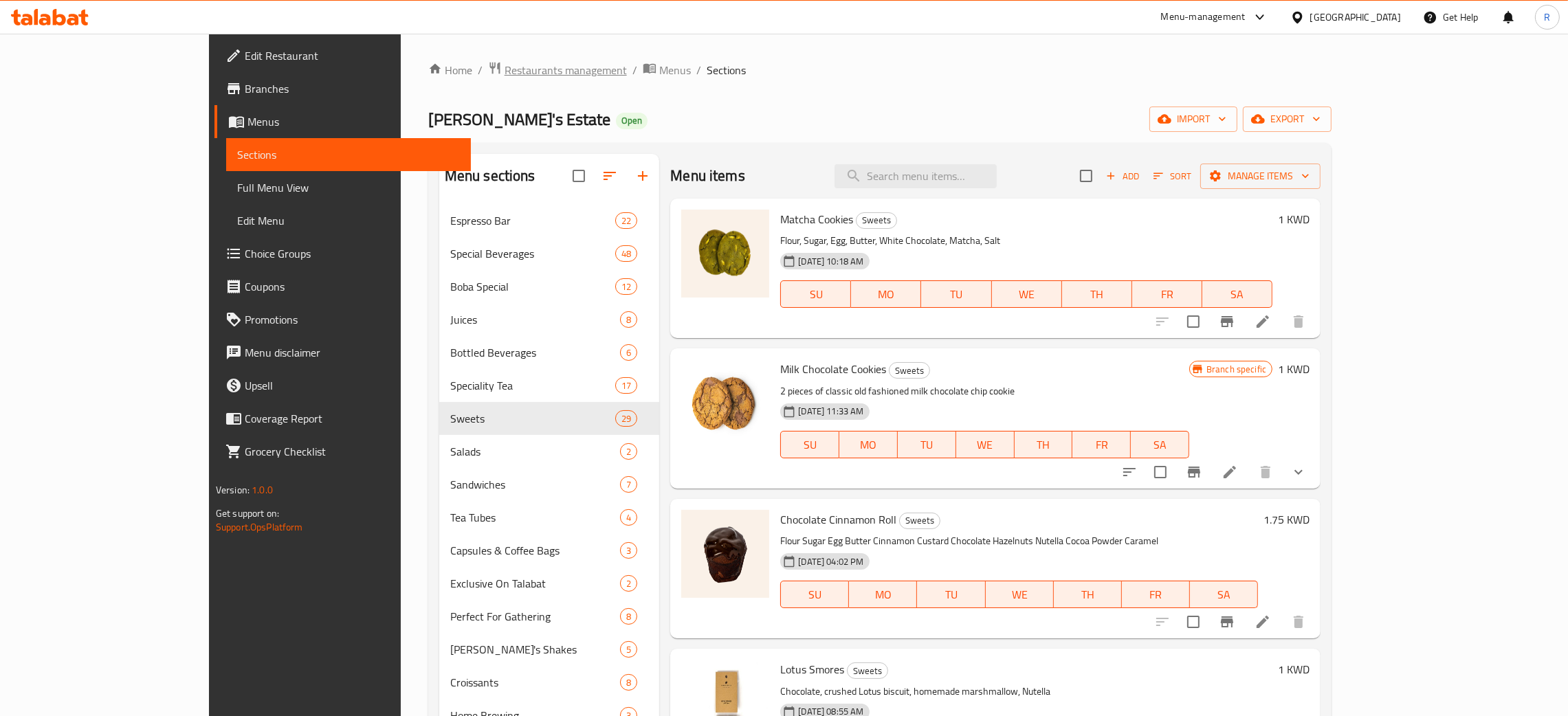
click at [504, 76] on span "Restaurants management" at bounding box center [565, 70] width 122 height 16
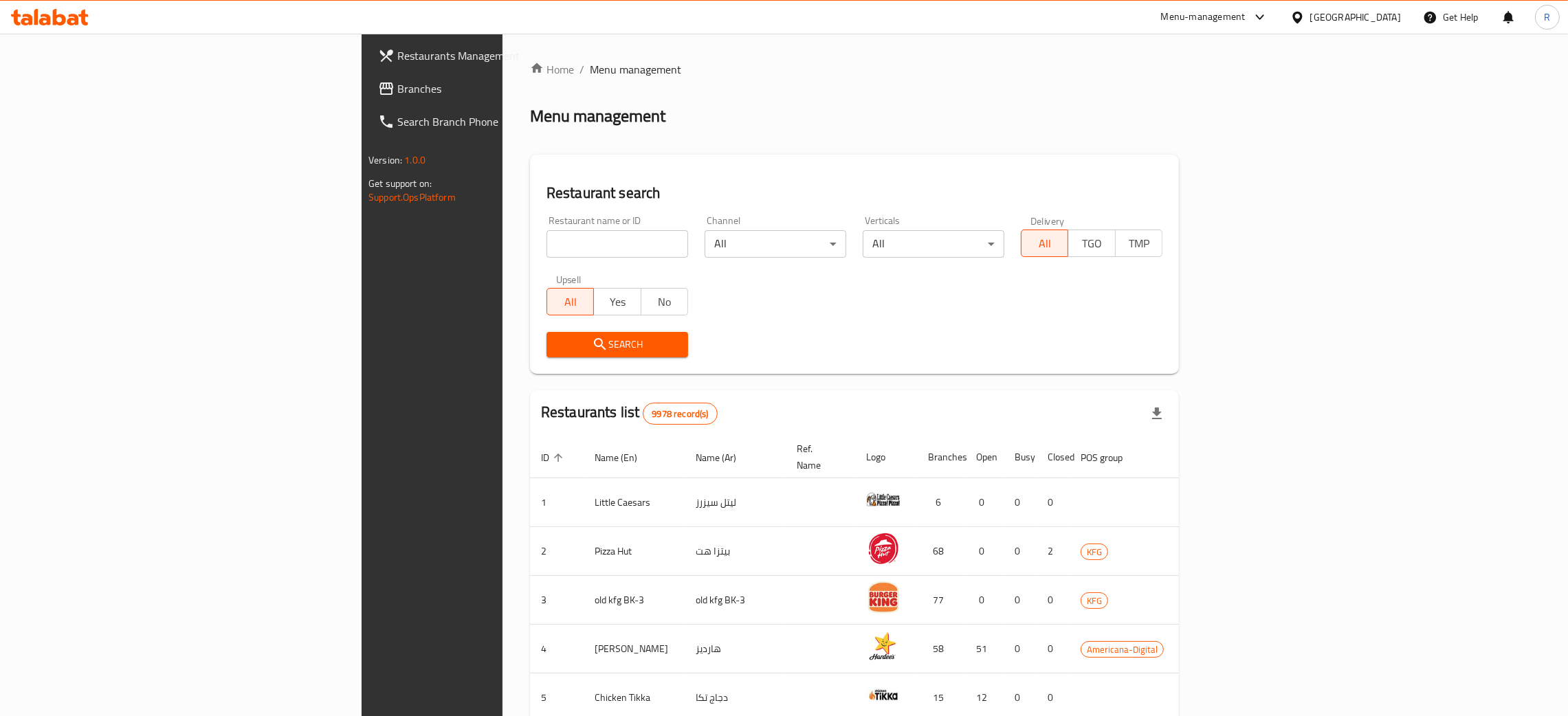
drag, startPoint x: 473, startPoint y: 225, endPoint x: 479, endPoint y: 242, distance: 18.0
click at [546, 225] on div "Restaurant name or ID Restaurant name or ID" at bounding box center [617, 237] width 141 height 42
click at [546, 242] on input "search" at bounding box center [617, 244] width 141 height 28
type input "[PERSON_NAME]"
click button "Search" at bounding box center [617, 345] width 141 height 25
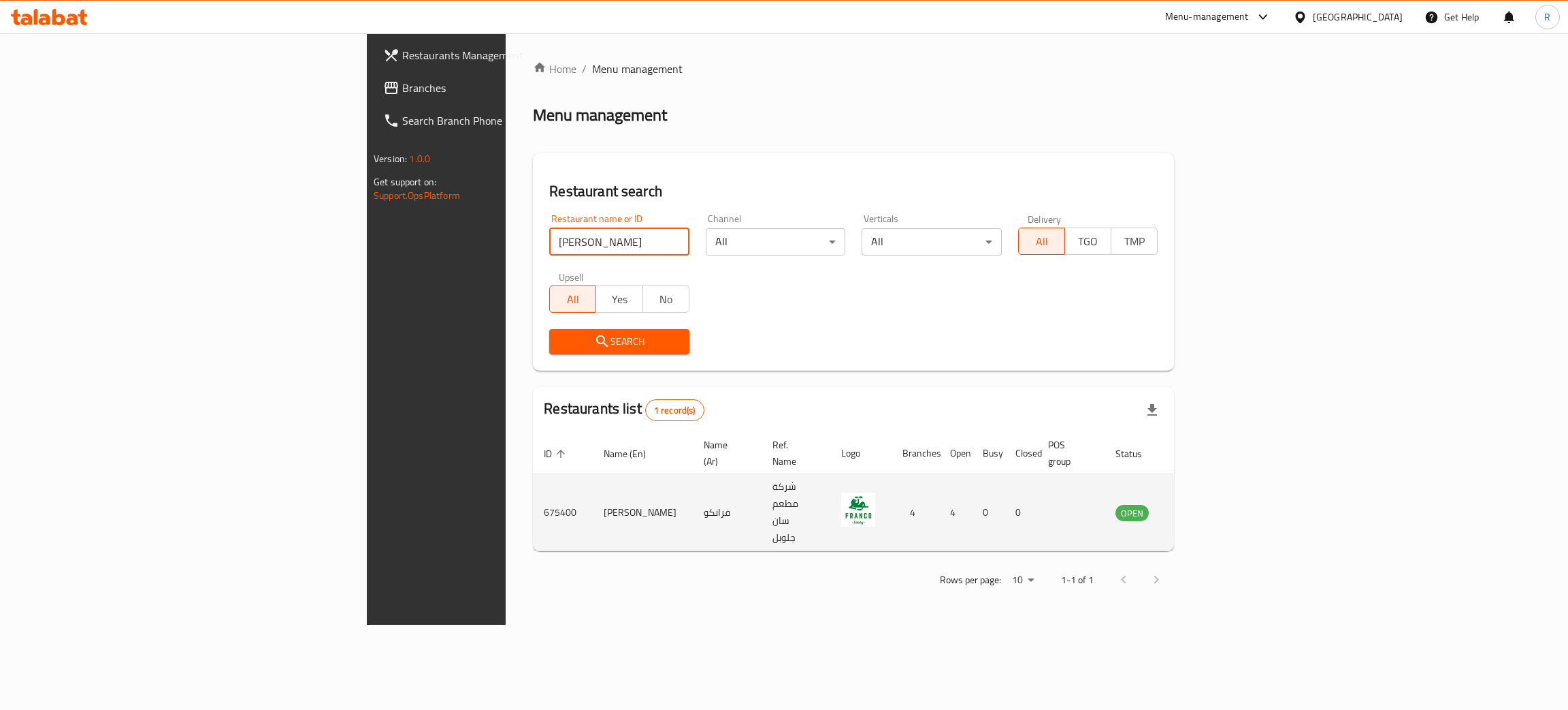
click at [533, 491] on td "675400" at bounding box center [562, 512] width 60 height 77
click at [533, 485] on td "675400" at bounding box center [562, 512] width 60 height 77
copy td "675400"
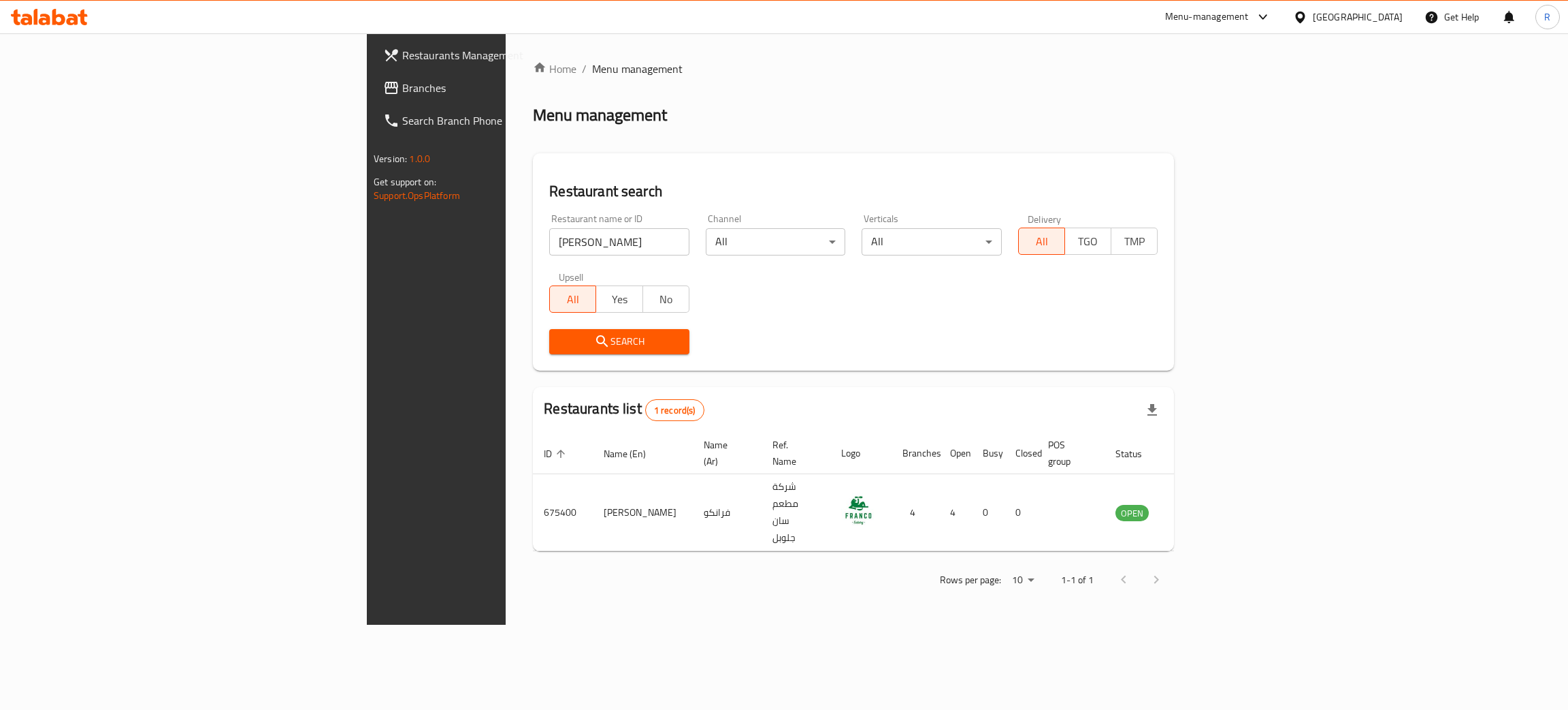
click at [1251, 2] on div "Menu-management" at bounding box center [1219, 17] width 128 height 33
click at [1249, 18] on div "Menu-management" at bounding box center [1207, 17] width 84 height 16
click at [1219, 47] on div "All Plugins" at bounding box center [1229, 60] width 204 height 31
